Goal: Information Seeking & Learning: Learn about a topic

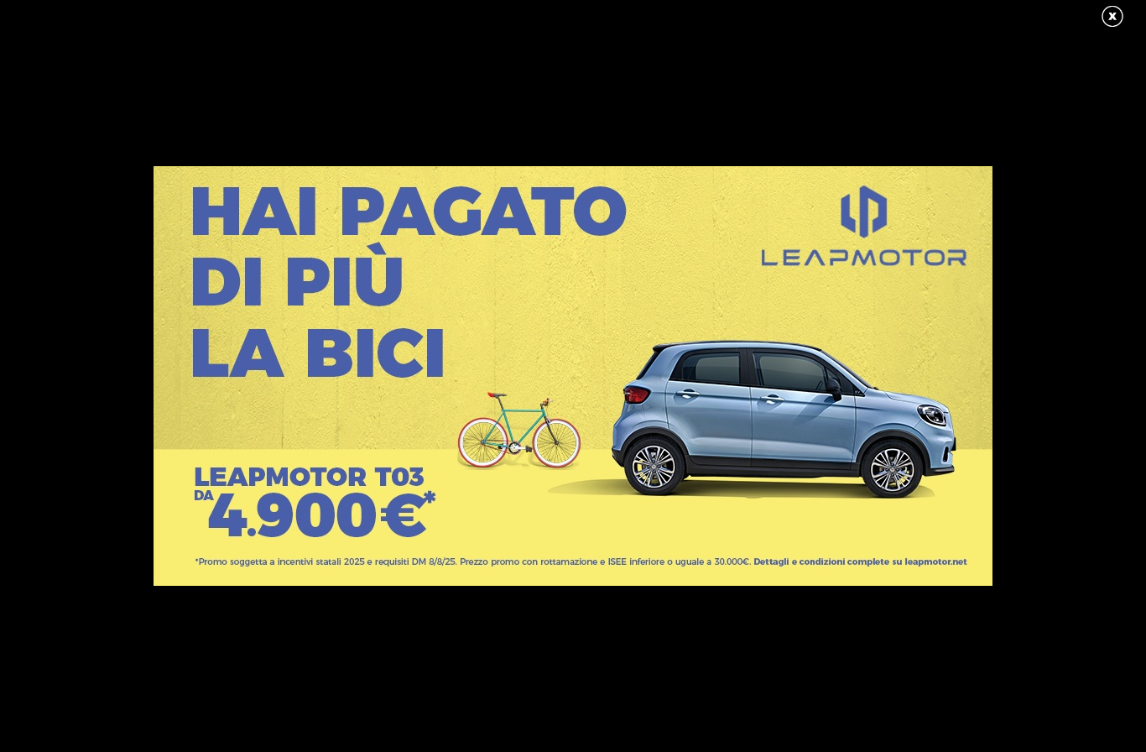
click at [1107, 26] on link at bounding box center [1121, 16] width 42 height 25
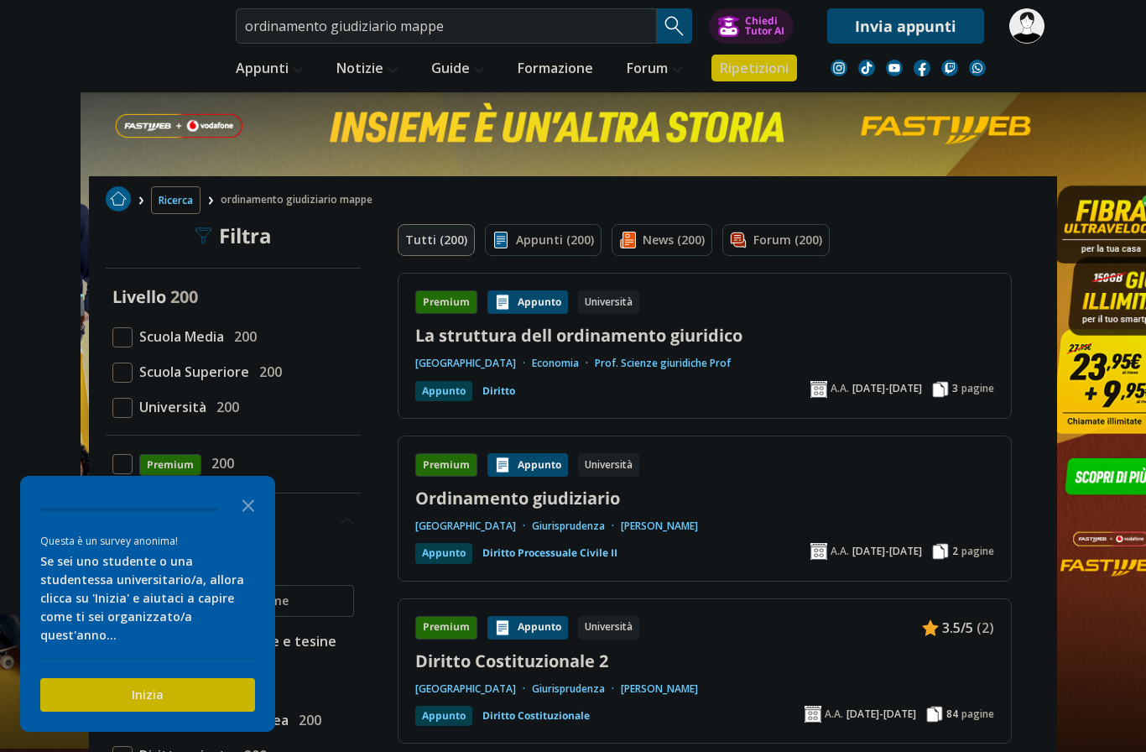
click at [572, 494] on link "Ordinamento giudiziario" at bounding box center [704, 498] width 579 height 23
click at [484, 26] on input "ordinamento giudiziario mappe" at bounding box center [446, 25] width 421 height 35
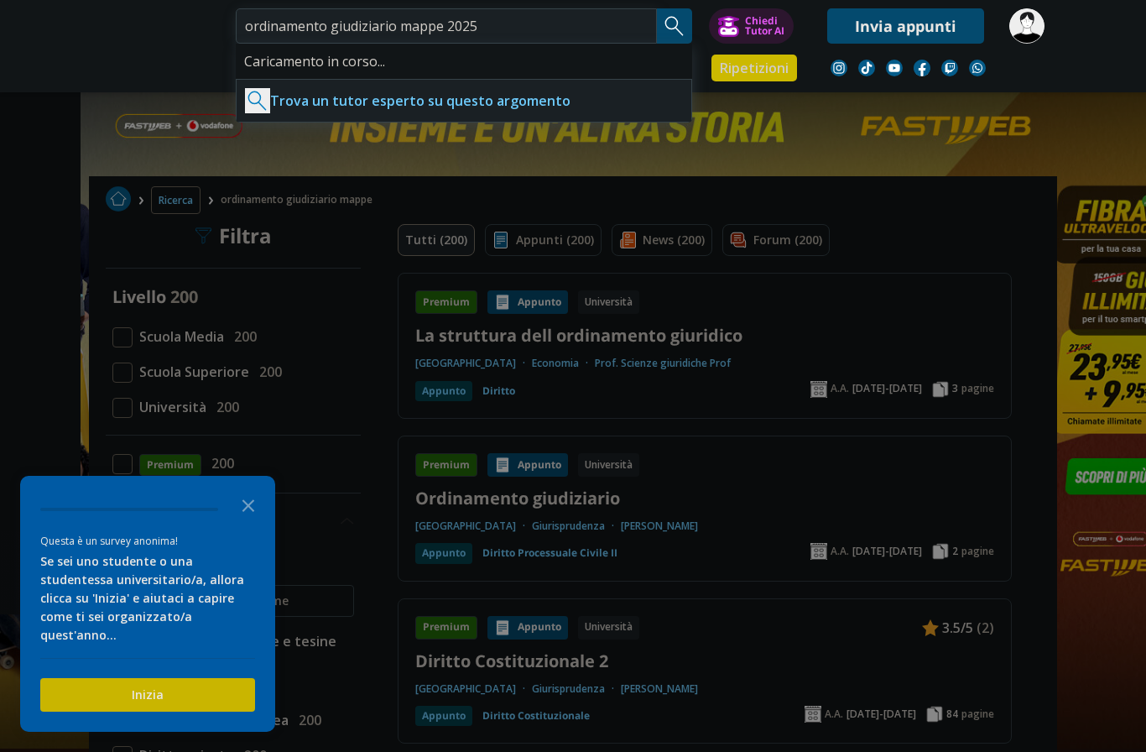
type input "ordinamento giudiziario mappe 2025"
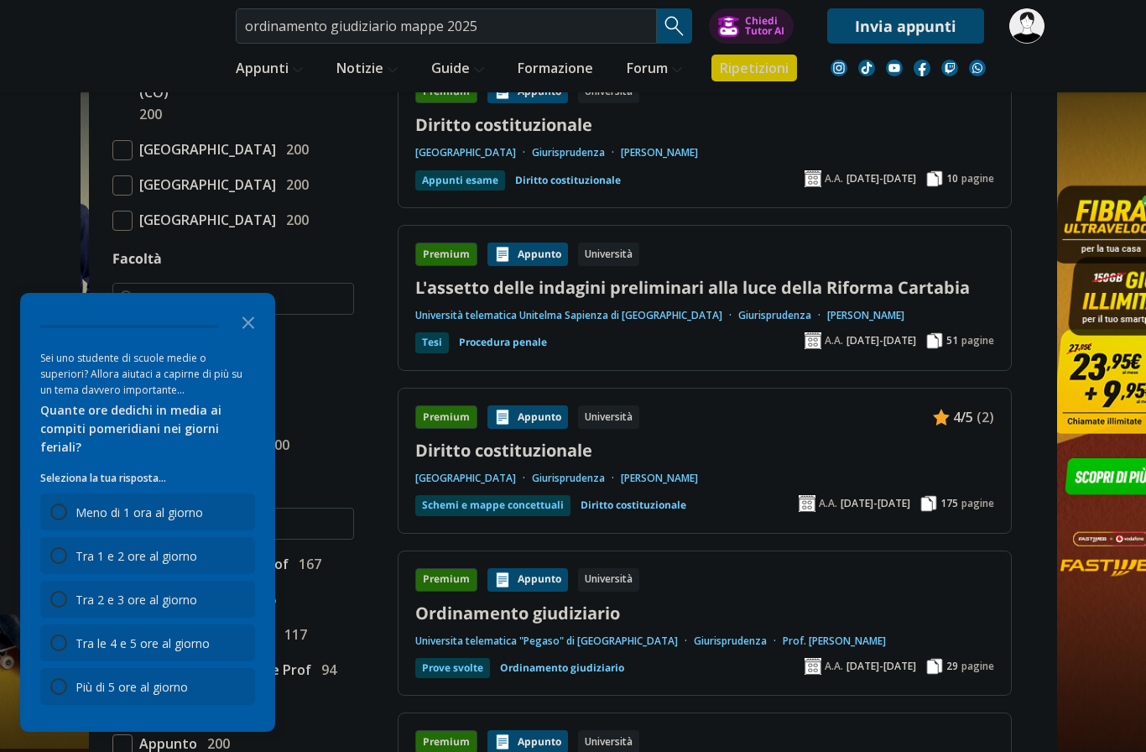
scroll to position [895, 0]
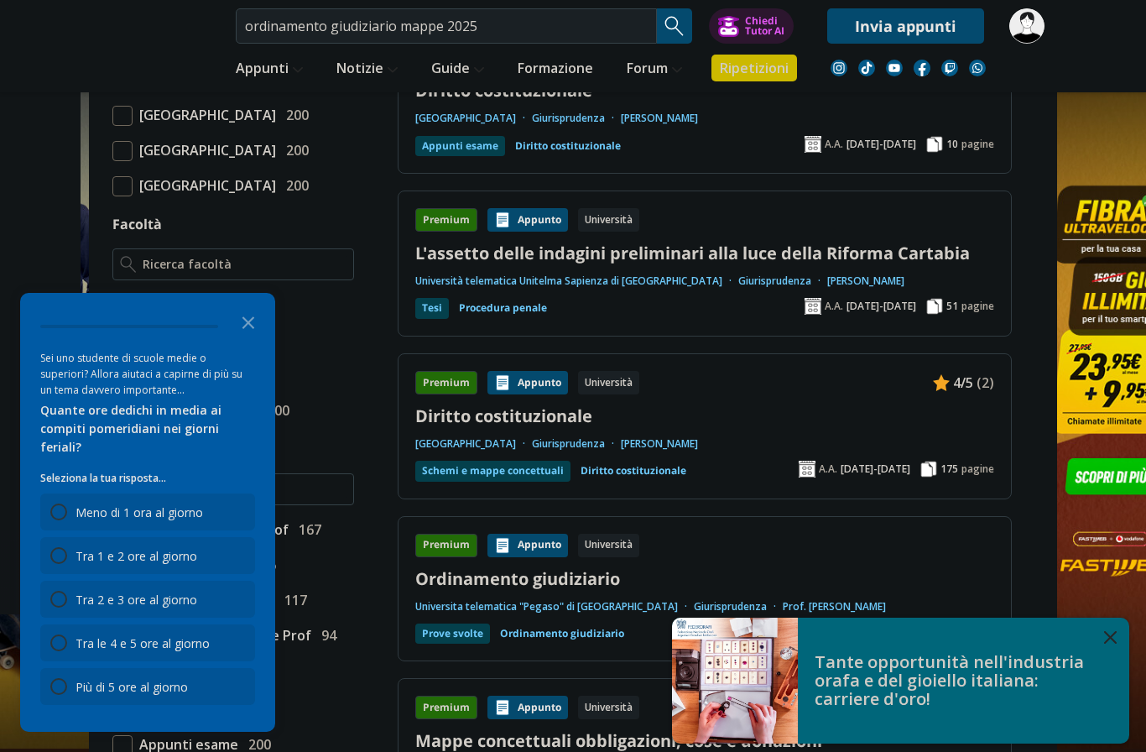
click at [589, 576] on link "Ordinamento giudiziario" at bounding box center [704, 578] width 579 height 23
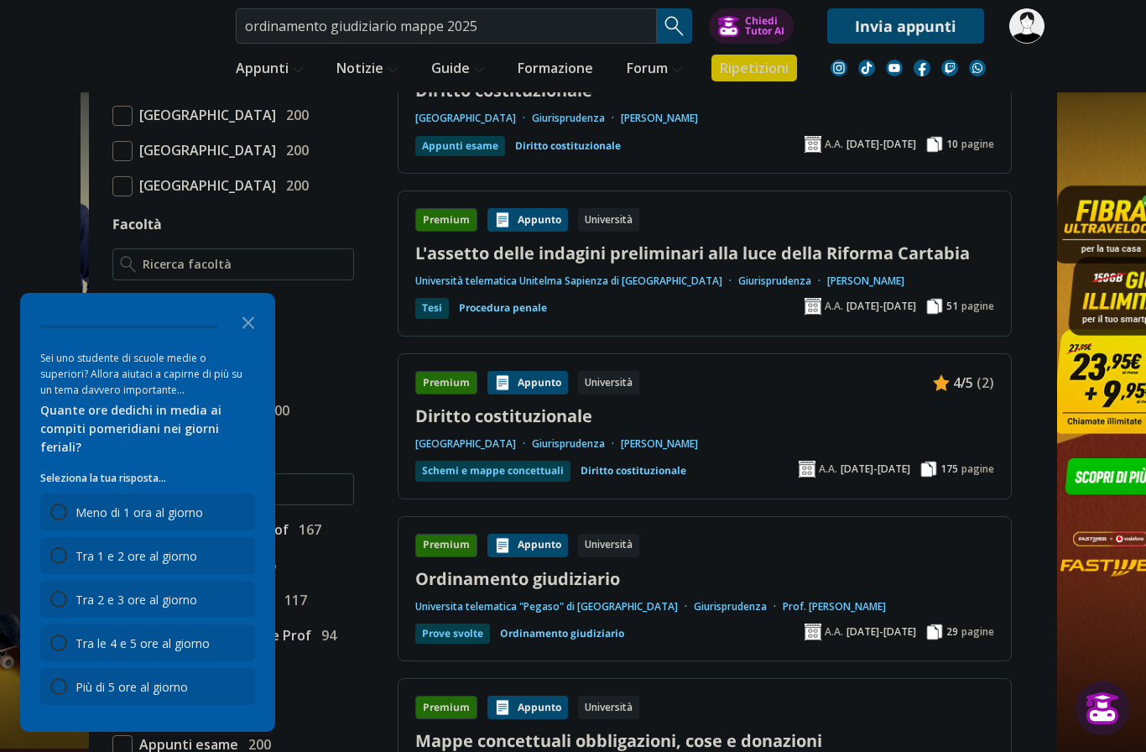
scroll to position [926, 0]
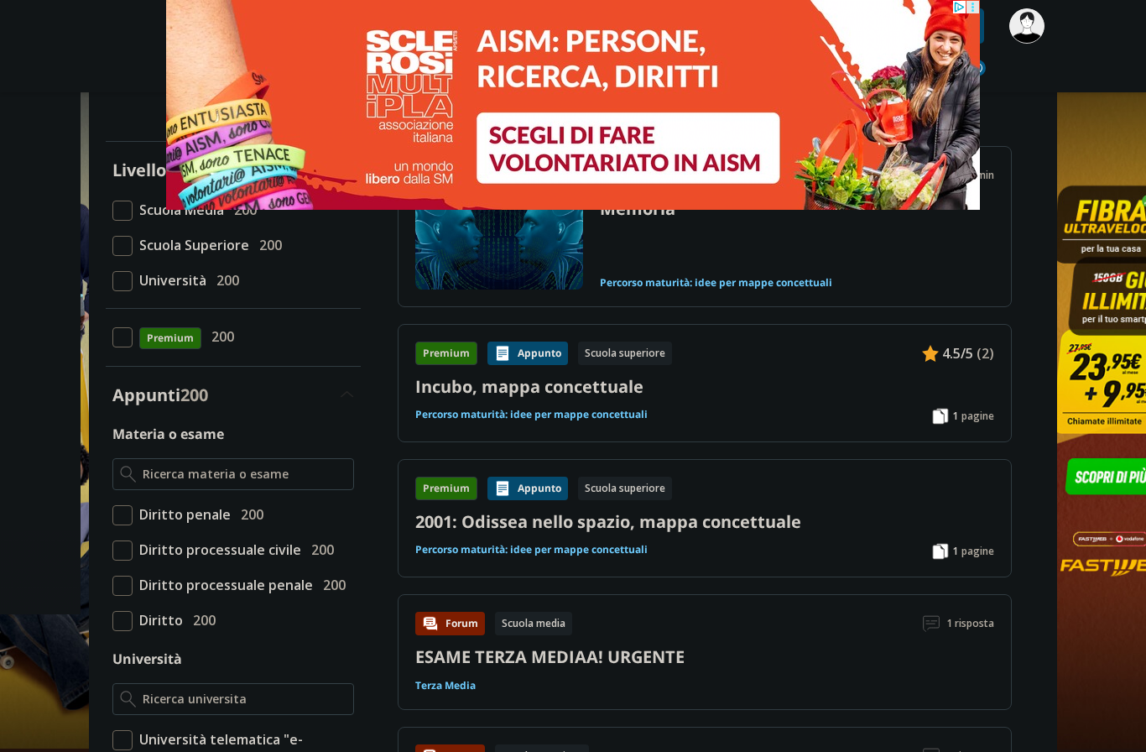
scroll to position [81, 0]
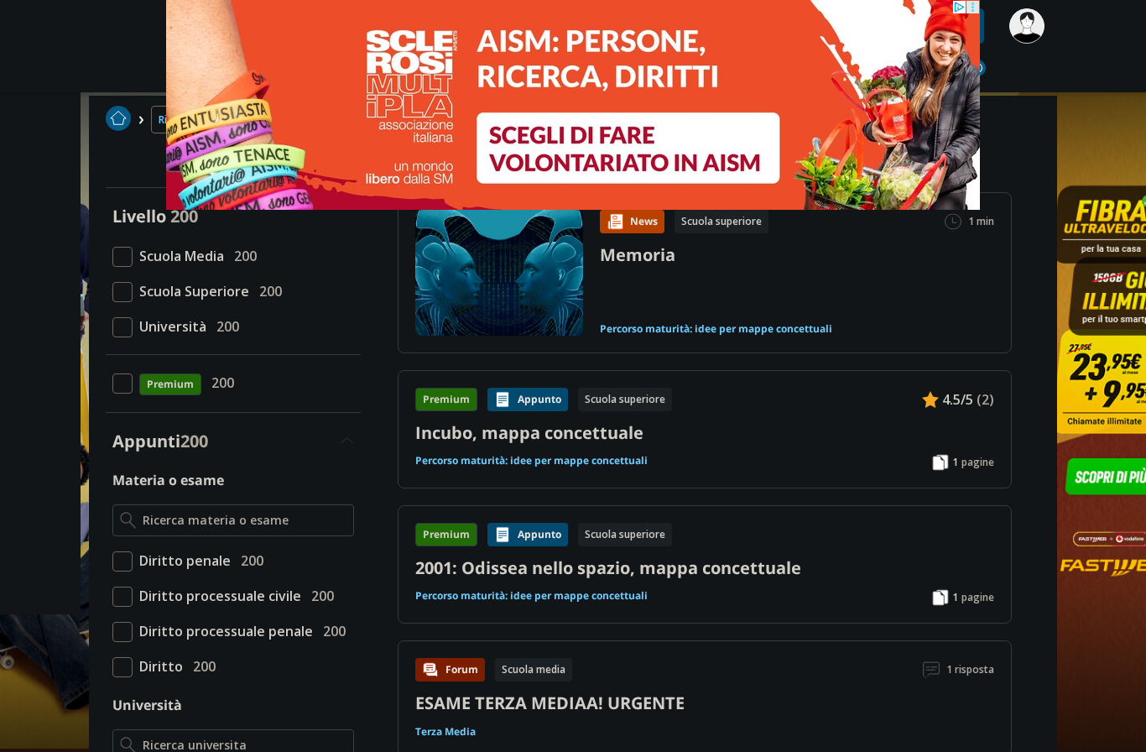
click at [126, 325] on span at bounding box center [122, 327] width 20 height 20
click at [112, 326] on input "Università 200" at bounding box center [112, 326] width 0 height 0
checkbox input "true"
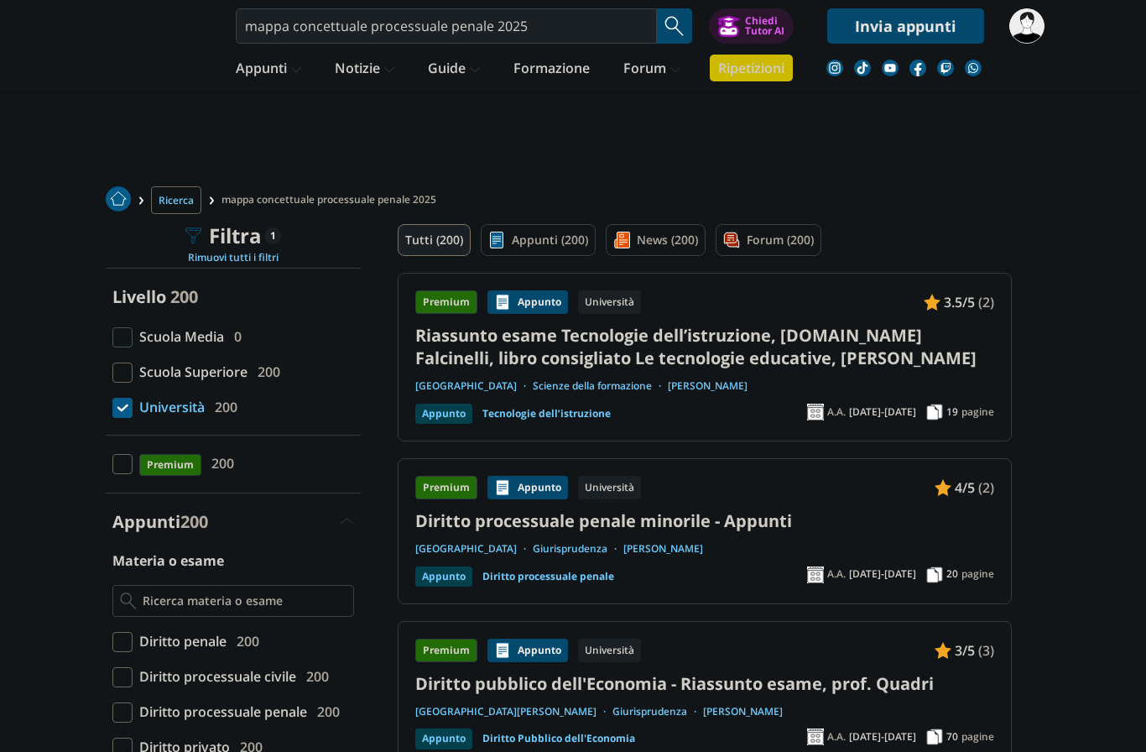
click at [470, 25] on img at bounding box center [573, 105] width 814 height 210
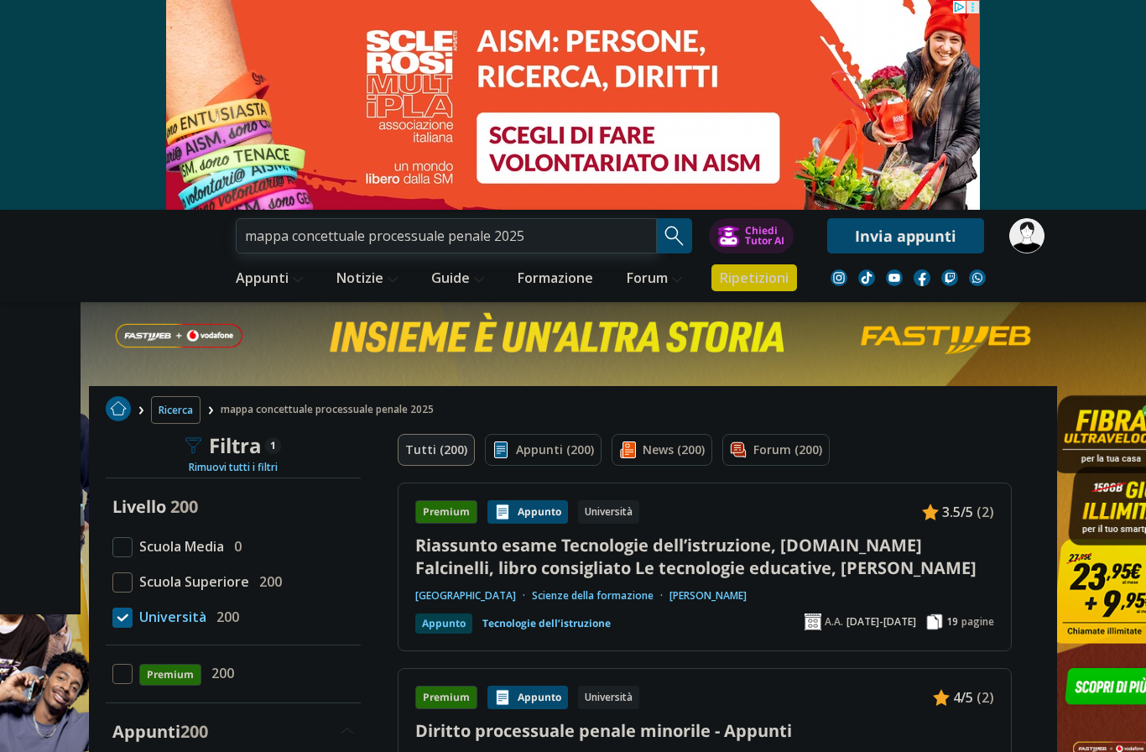
click at [486, 236] on input "mappa concettuale processuale penale 2025" at bounding box center [446, 235] width 421 height 35
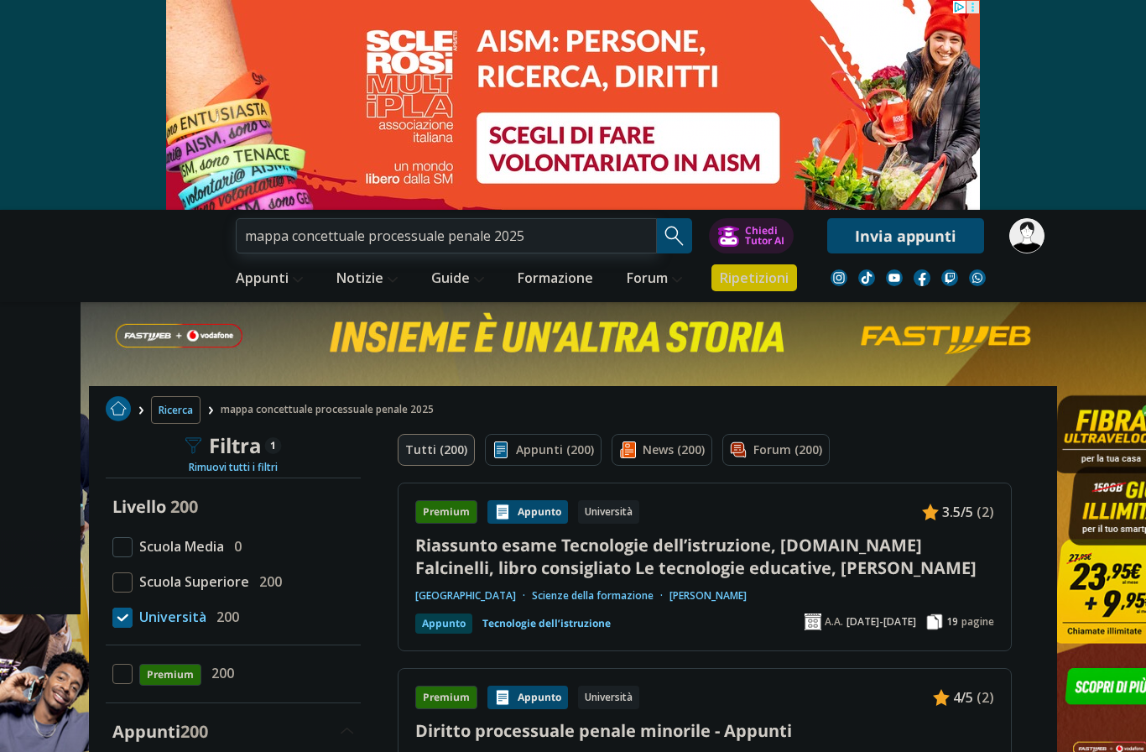
click at [486, 236] on input "mappa concettuale processuale penale 2025" at bounding box center [446, 235] width 421 height 35
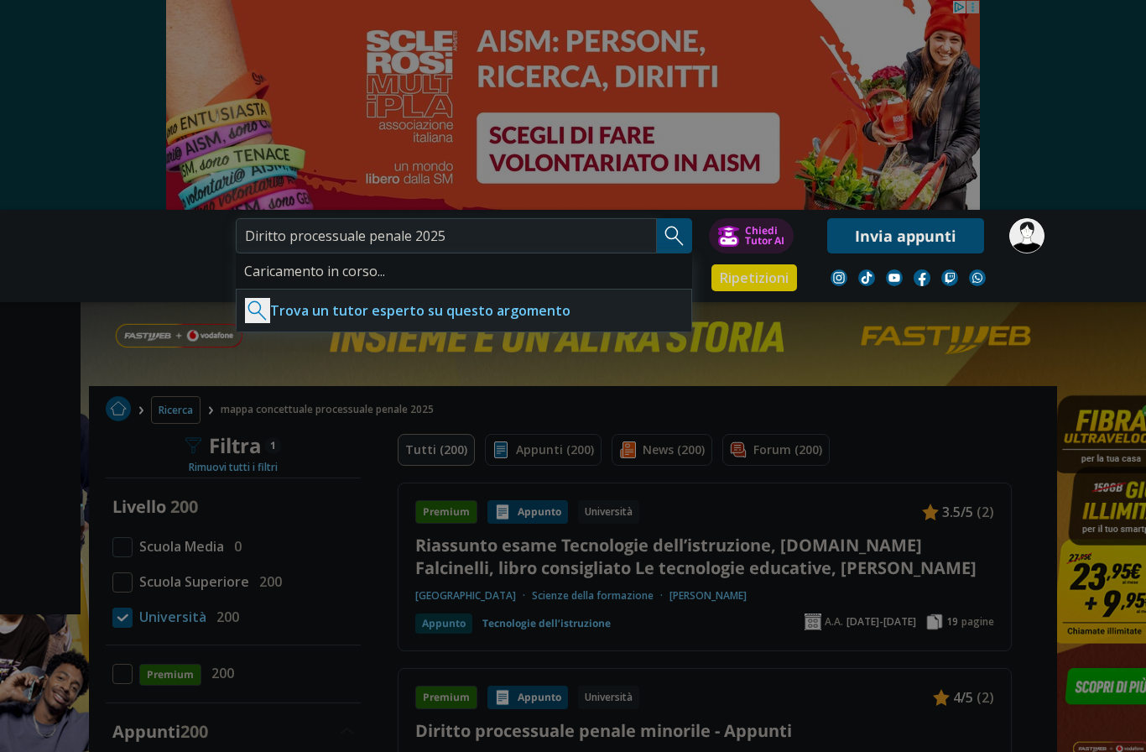
type input "Diritto processuale penale 2025"
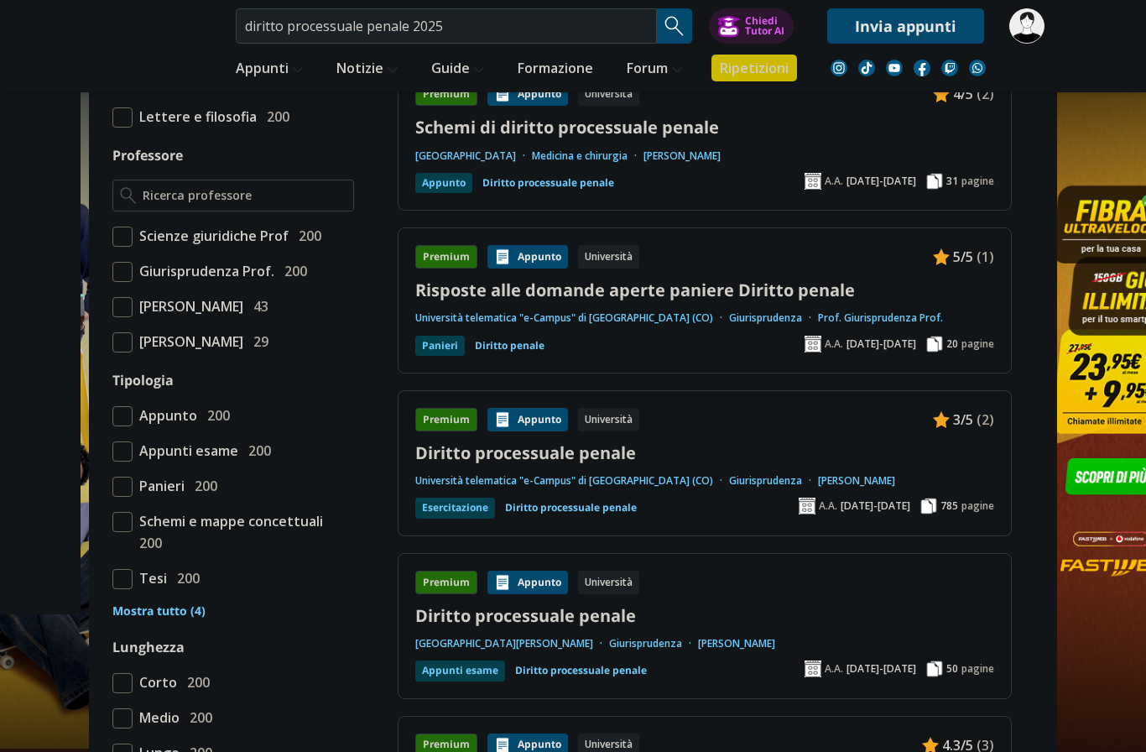
scroll to position [1151, 0]
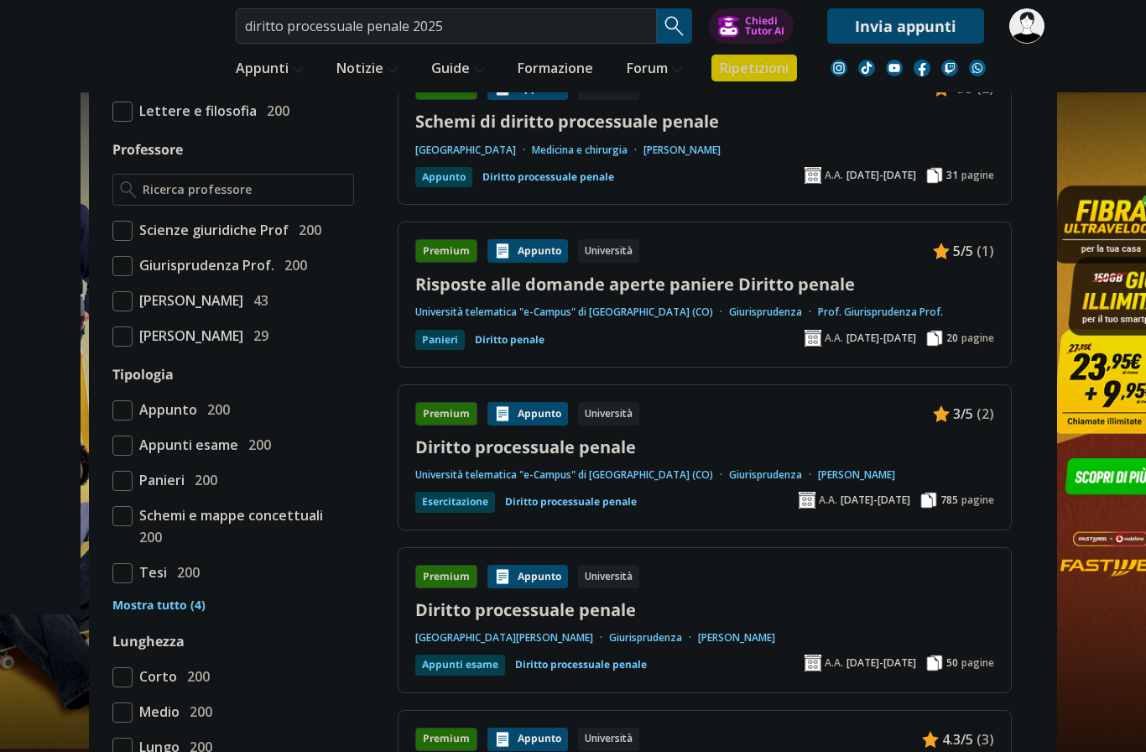
click at [508, 612] on link "Diritto processuale penale" at bounding box center [704, 609] width 579 height 23
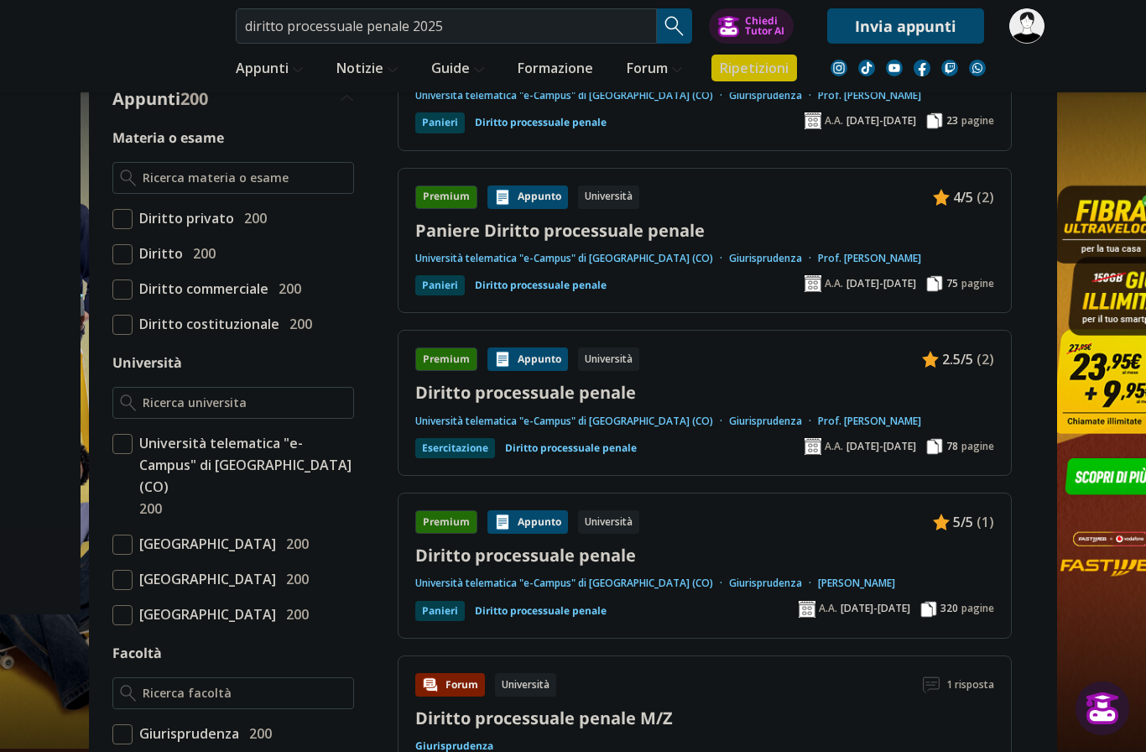
scroll to position [0, 0]
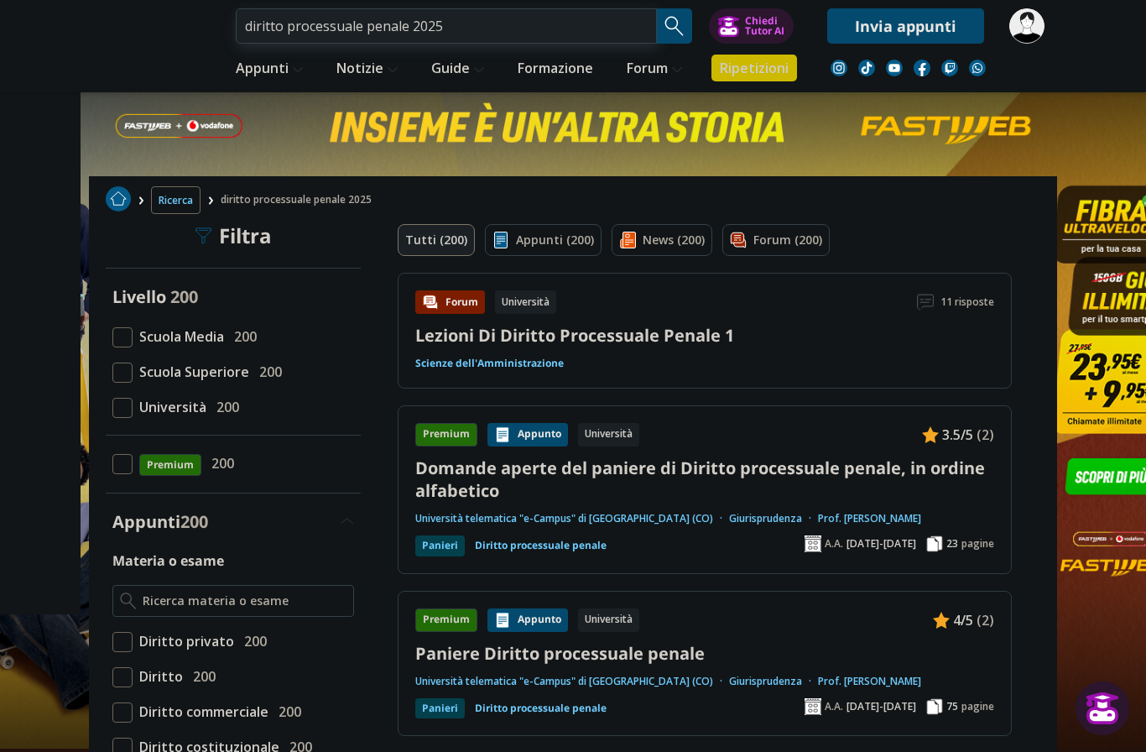
click at [392, 26] on input "diritto processuale penale 2025" at bounding box center [446, 25] width 421 height 35
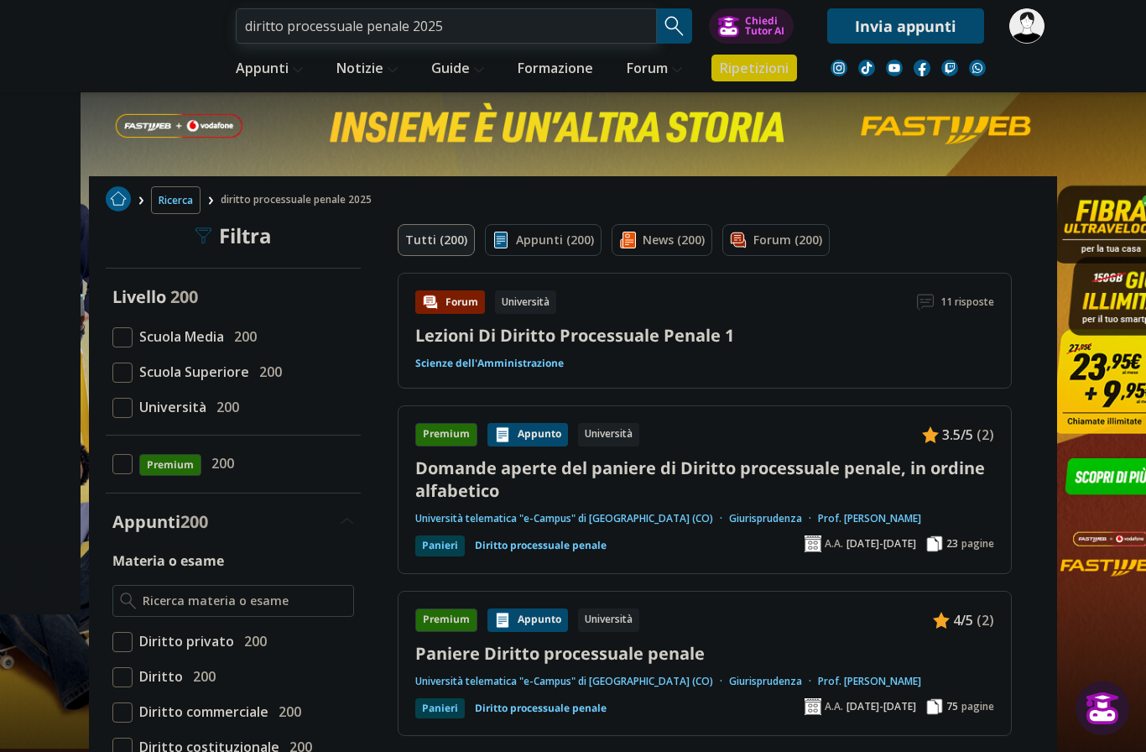
click at [392, 26] on input "diritto processuale penale 2025" at bounding box center [446, 25] width 421 height 35
click at [392, 25] on input "diritto processuale penale 2025" at bounding box center [446, 25] width 421 height 35
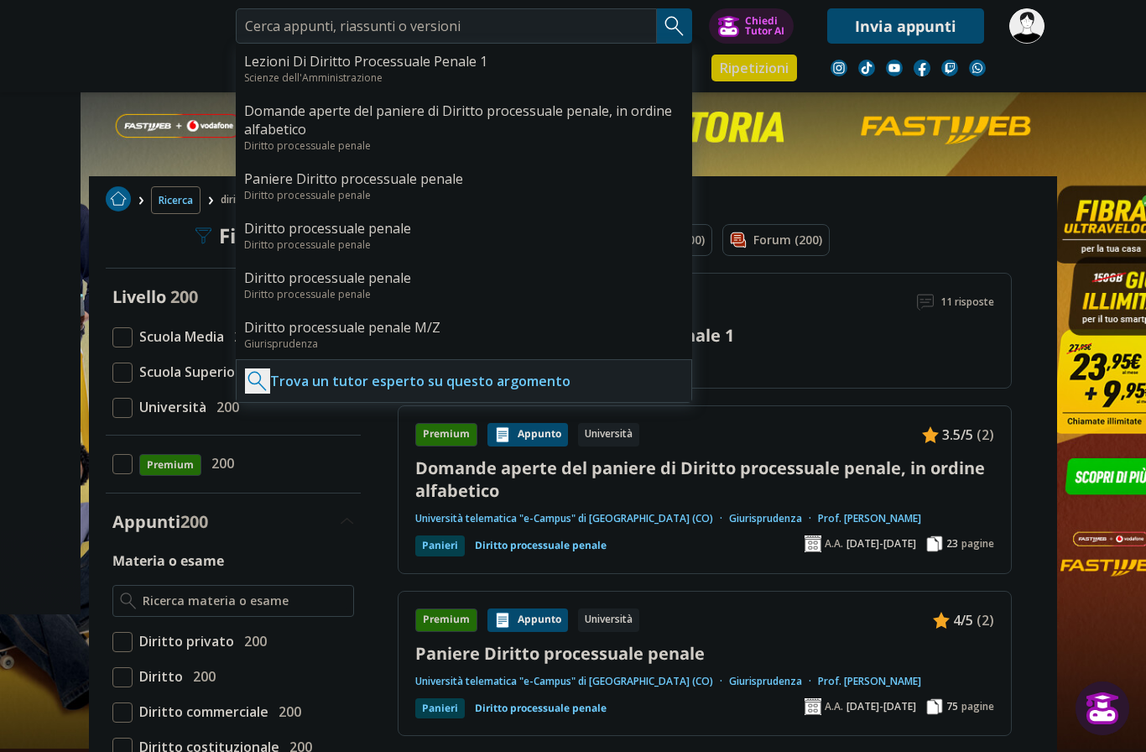
click at [1031, 34] on img at bounding box center [1026, 25] width 35 height 35
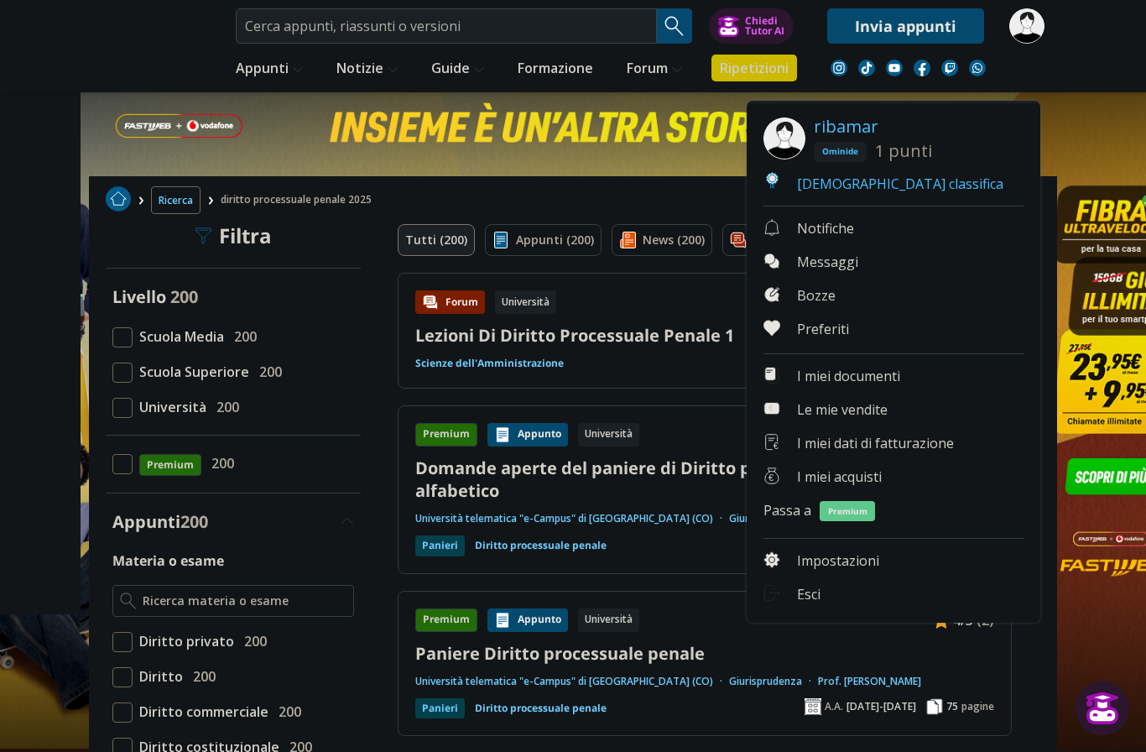
click at [798, 512] on link "Passa a Premium" at bounding box center [894, 513] width 260 height 24
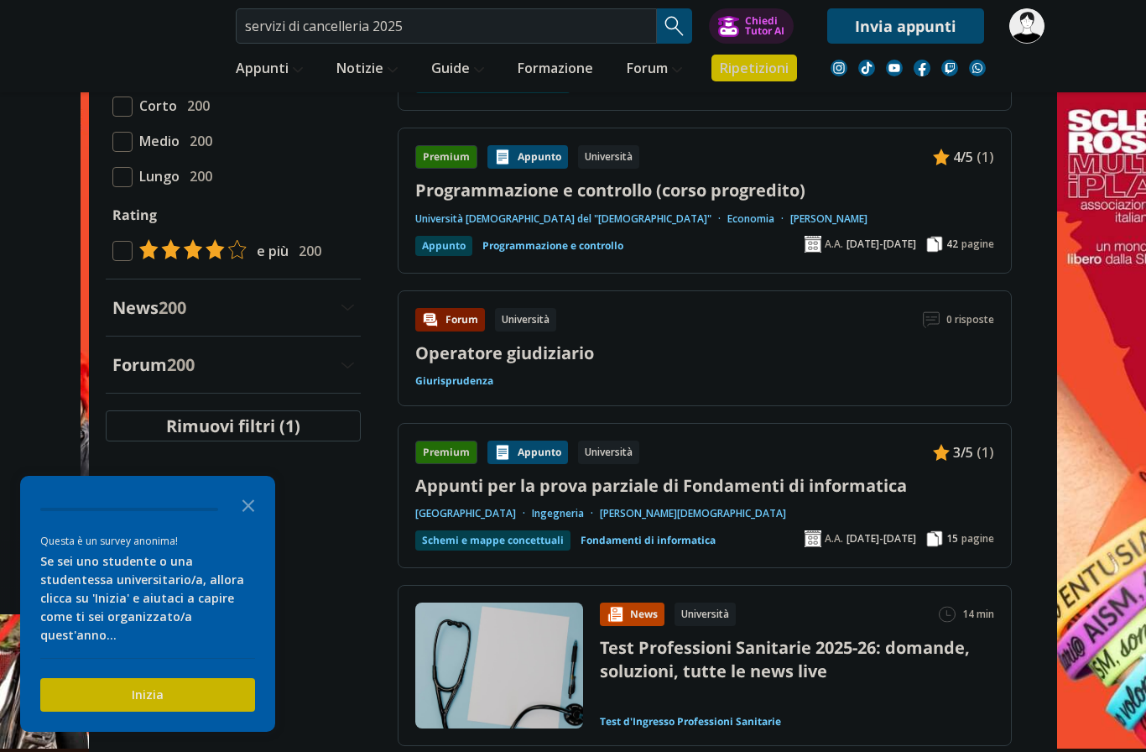
scroll to position [1811, 0]
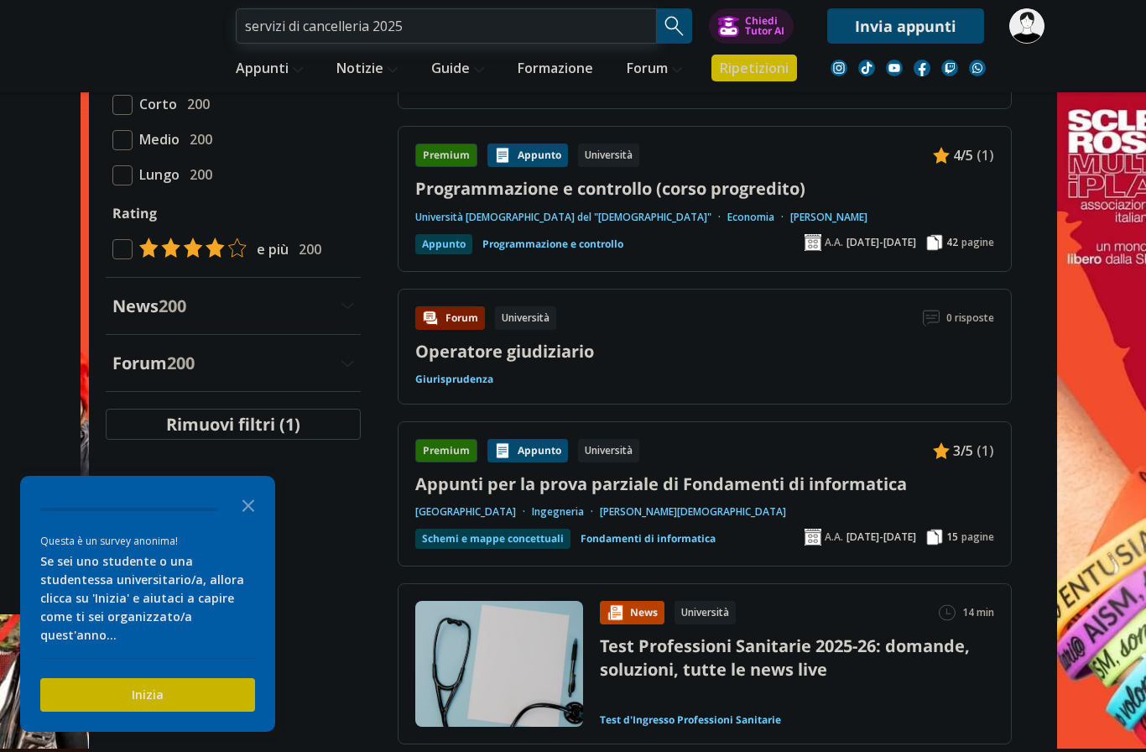
click at [414, 26] on input "servizi di cancelleria 2025" at bounding box center [446, 25] width 421 height 35
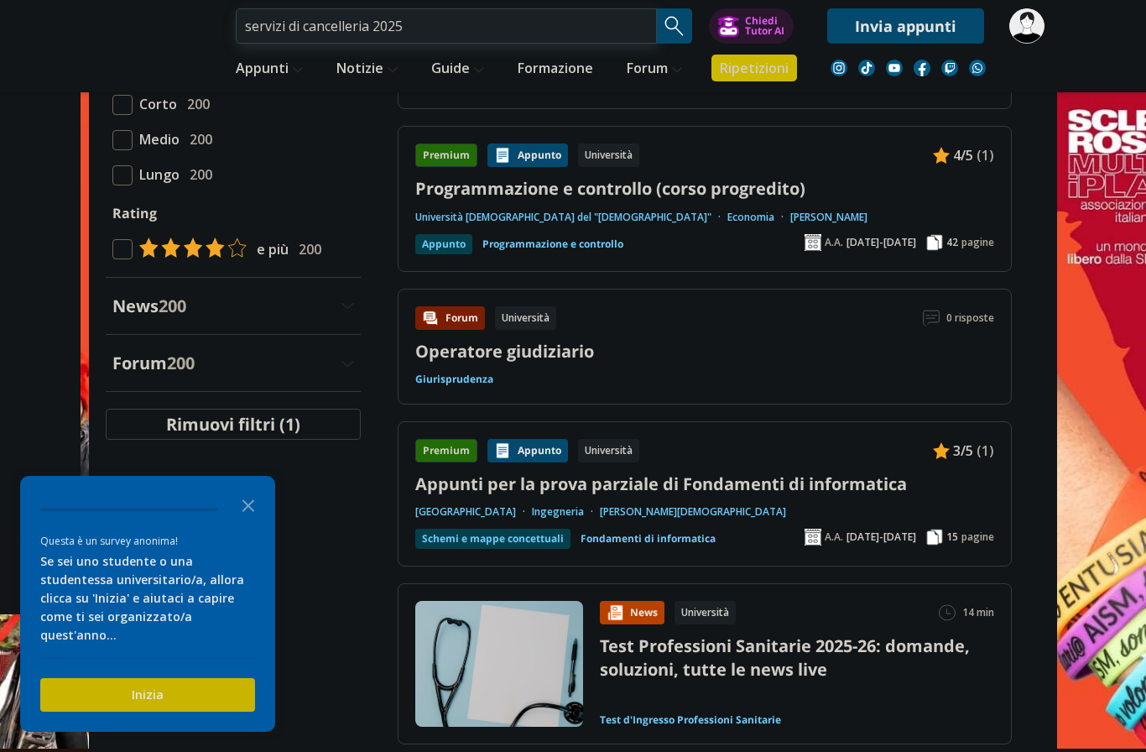
click at [414, 26] on input "servizi di cancelleria 2025" at bounding box center [446, 25] width 421 height 35
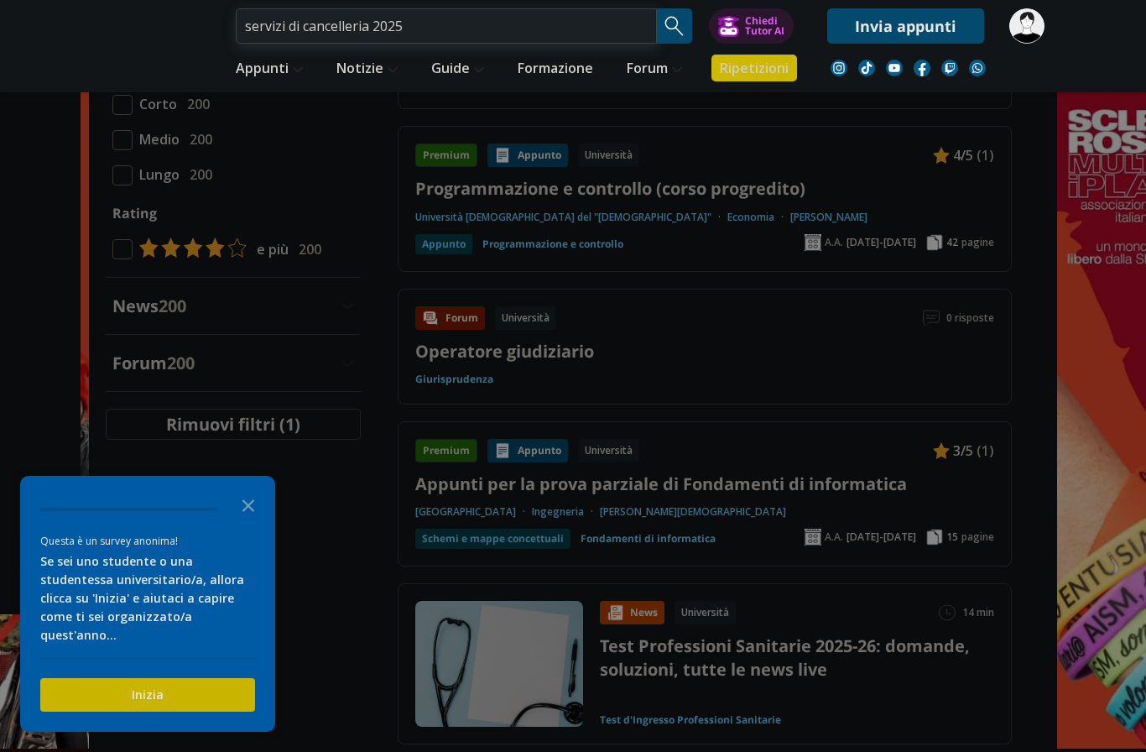
click at [414, 26] on input "servizi di cancelleria 2025" at bounding box center [446, 25] width 421 height 35
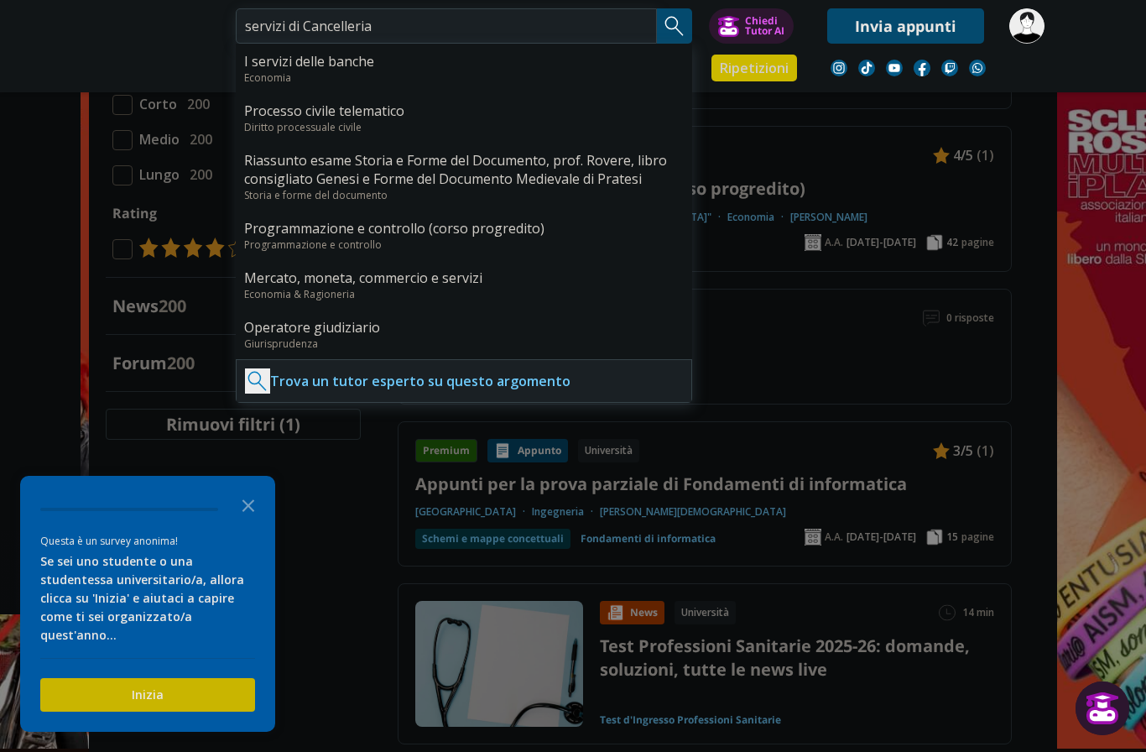
type input "servizi di Cancelleria"
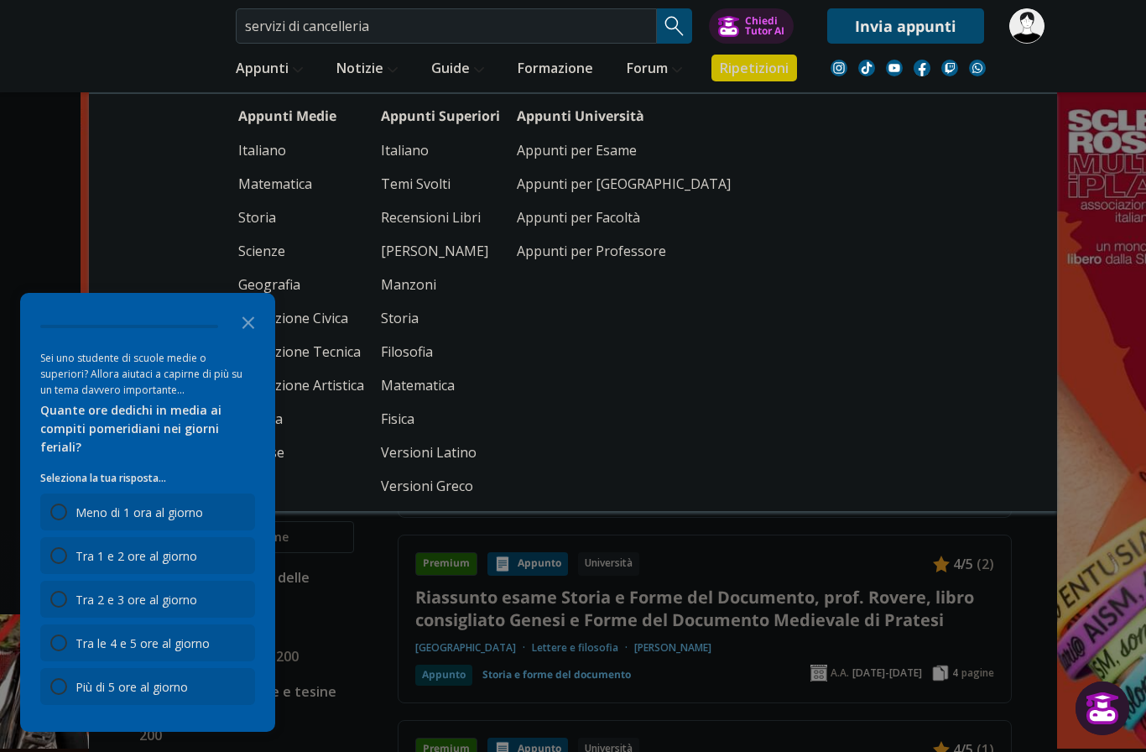
scroll to position [49, 0]
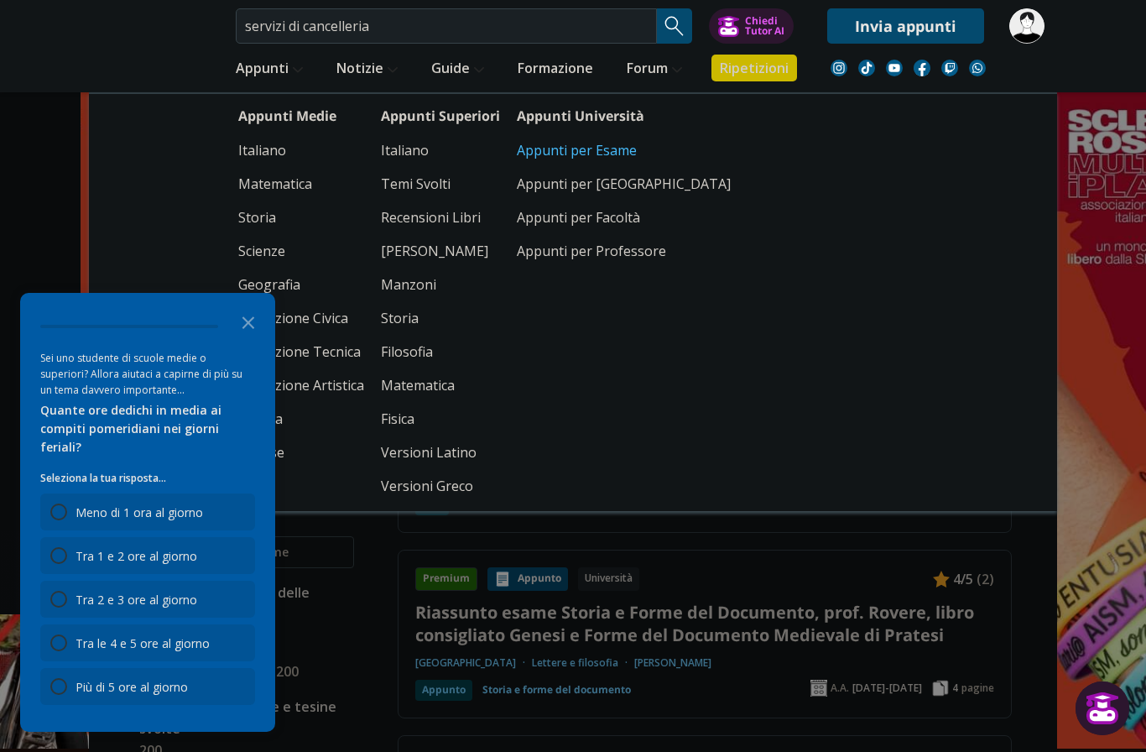
click at [591, 148] on link "Appunti per Esame" at bounding box center [624, 150] width 214 height 34
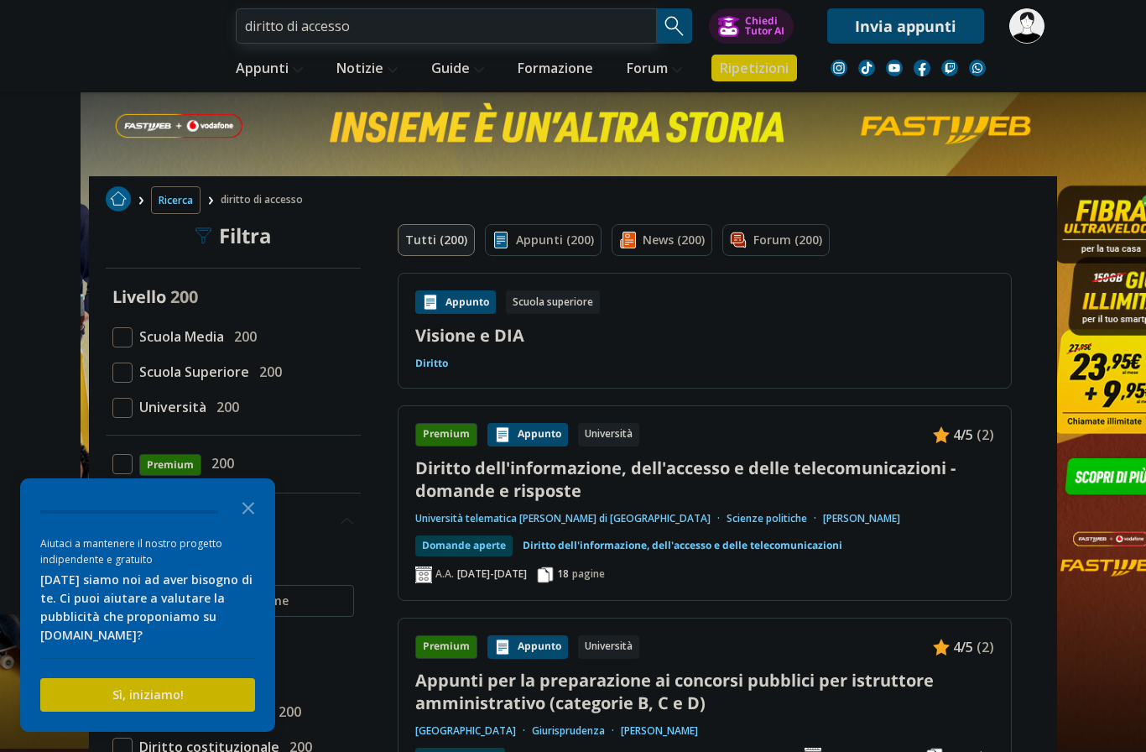
click at [347, 26] on input "diritto di accesso" at bounding box center [446, 25] width 421 height 35
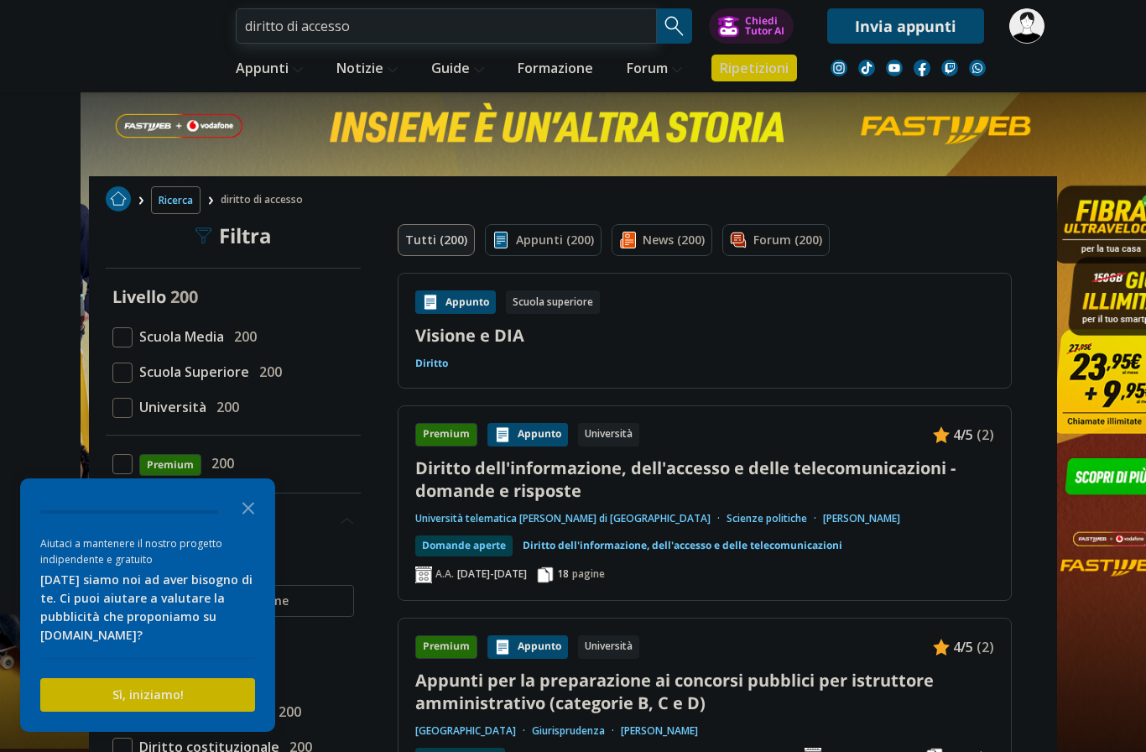
click at [347, 26] on input "diritto di accesso" at bounding box center [446, 25] width 421 height 35
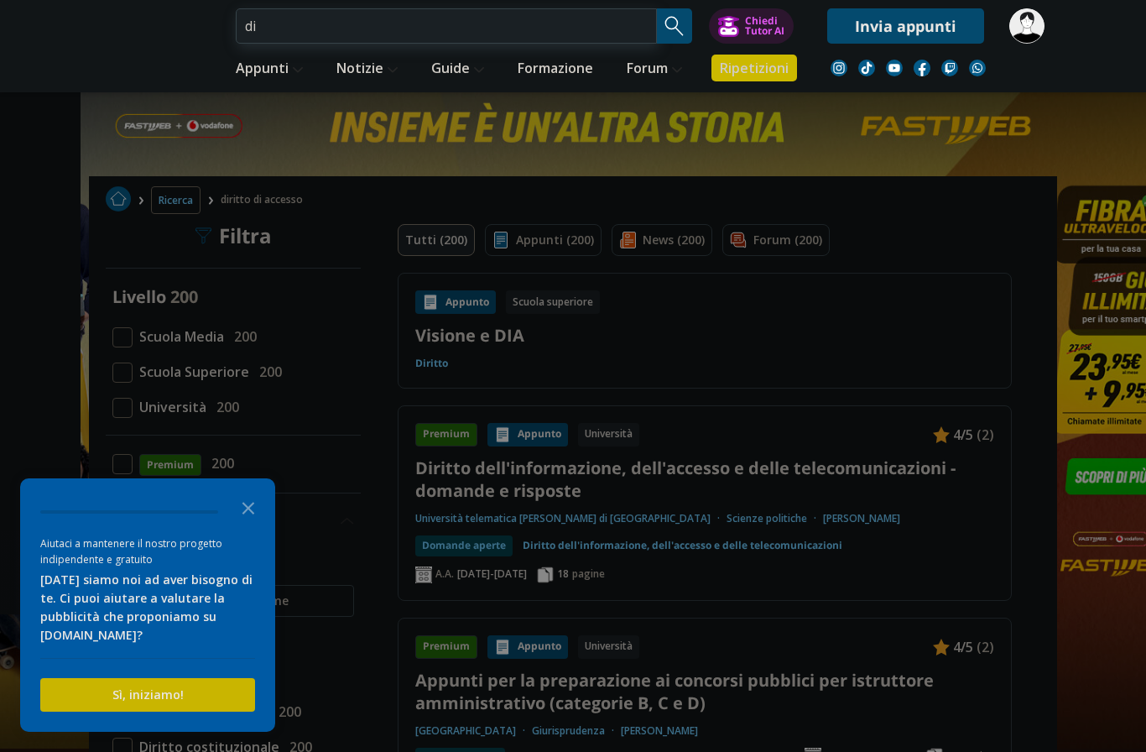
type input "d"
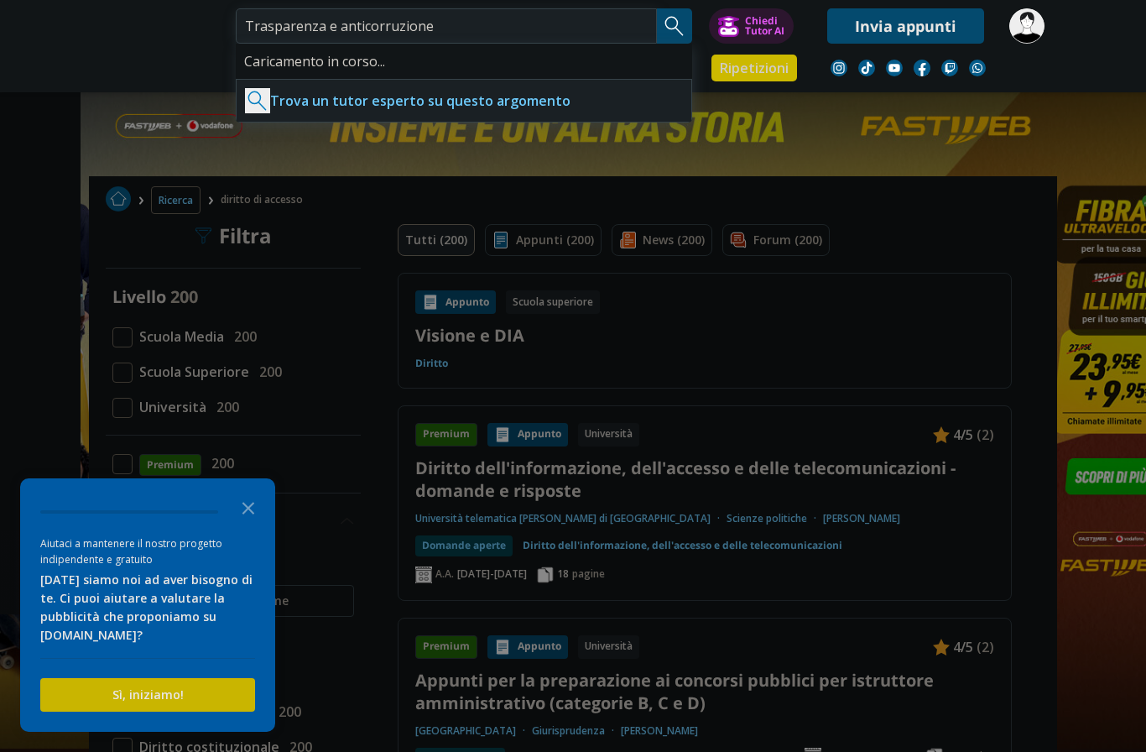
type input "Trasparenza e anticorruzione"
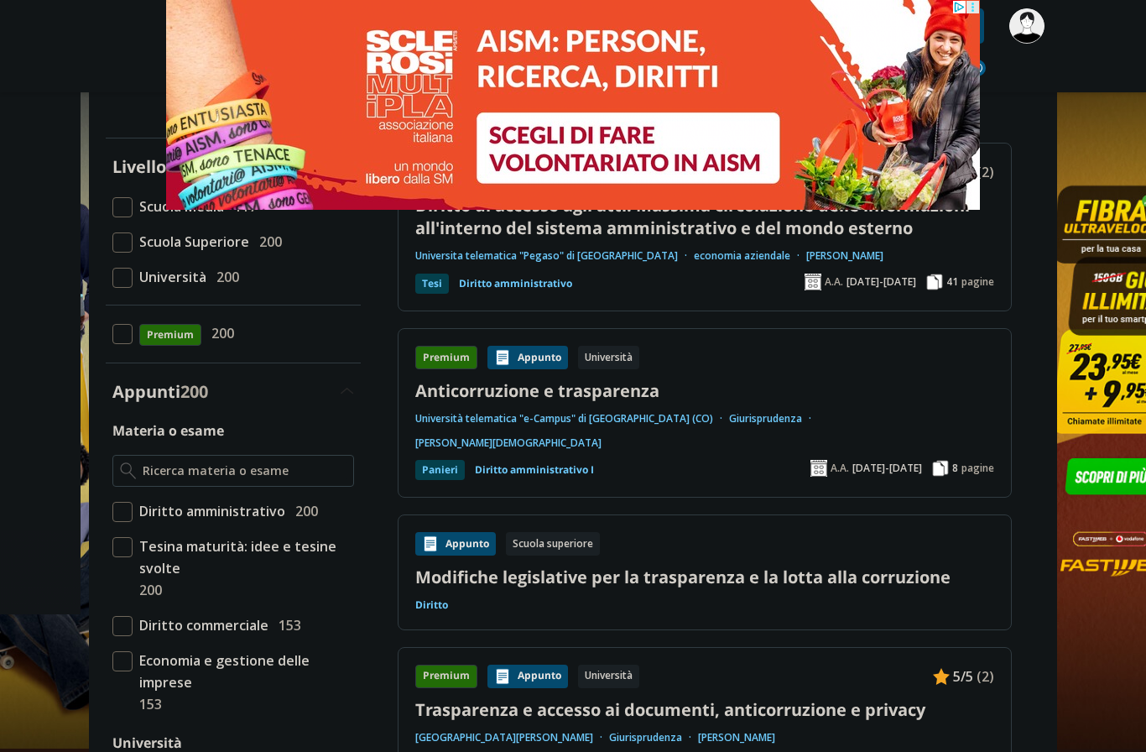
scroll to position [132, 0]
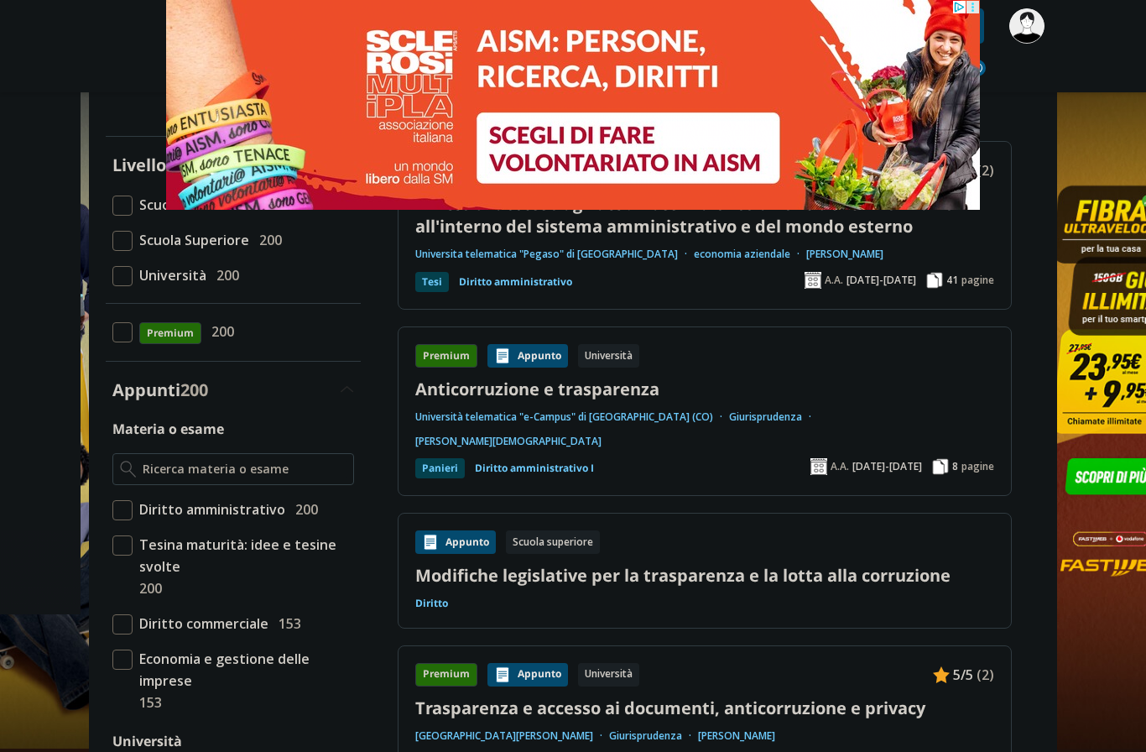
click at [598, 390] on link "Anticorruzione e trasparenza" at bounding box center [704, 389] width 579 height 23
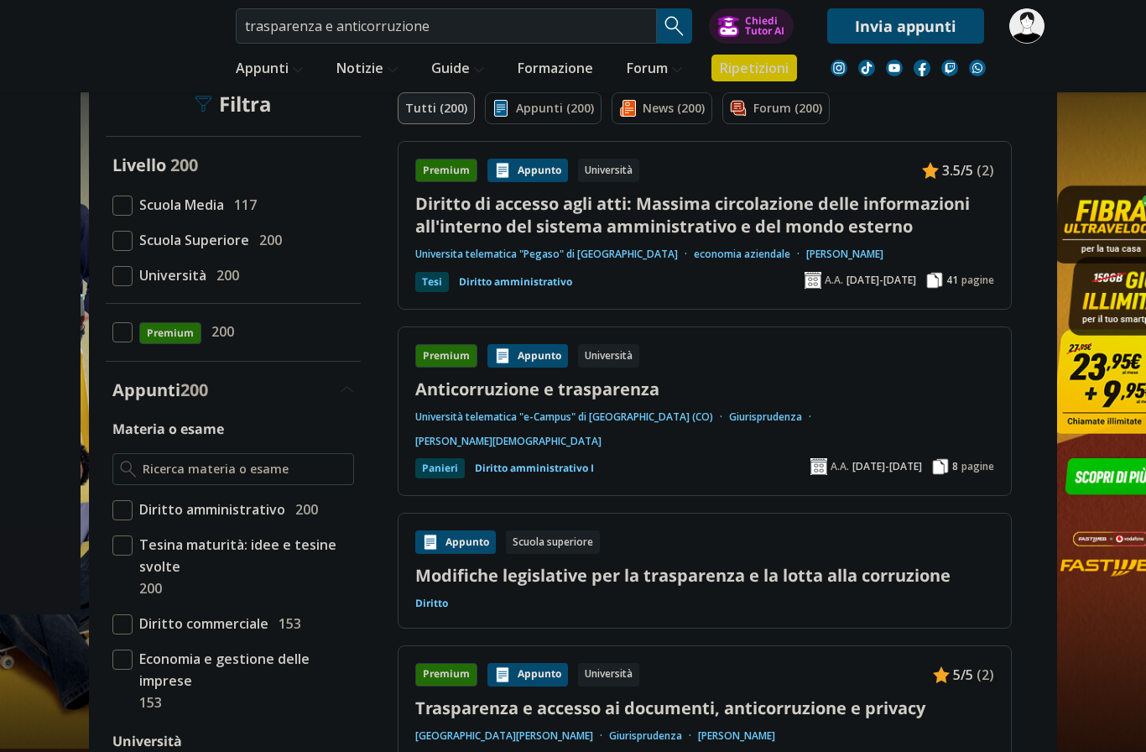
scroll to position [162, 0]
